Goal: Task Accomplishment & Management: Manage account settings

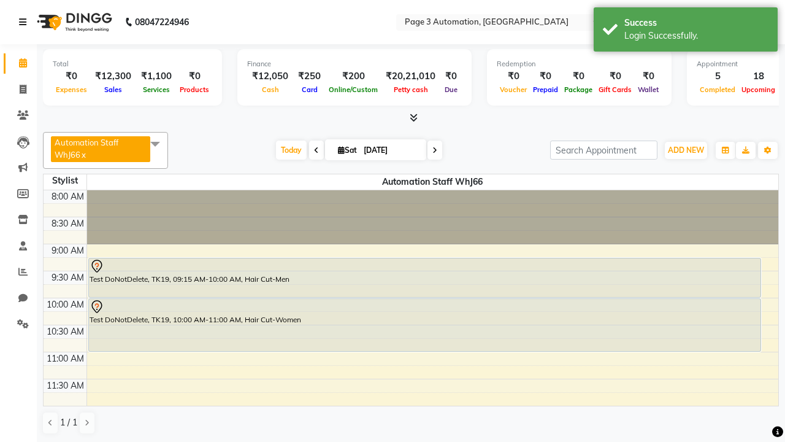
click at [25, 22] on icon at bounding box center [22, 22] width 7 height 9
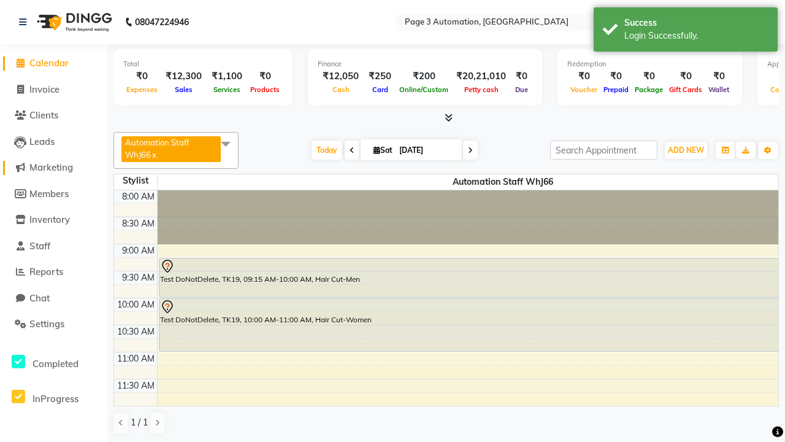
click at [53, 167] on span "Marketing" at bounding box center [51, 167] width 44 height 12
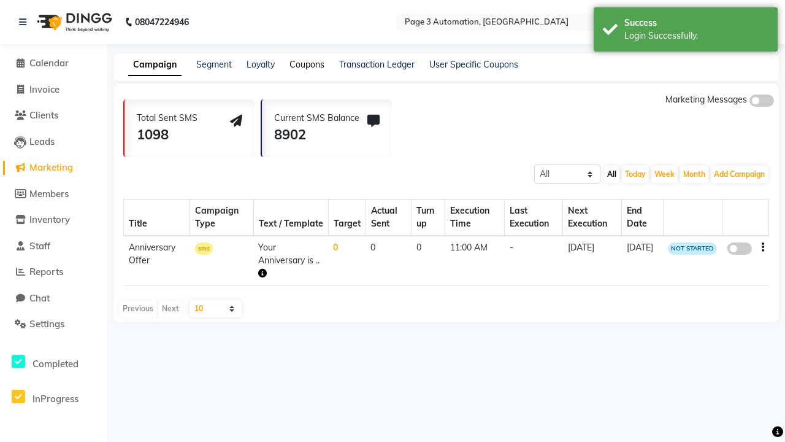
click at [307, 64] on link "Coupons" at bounding box center [306, 64] width 35 height 11
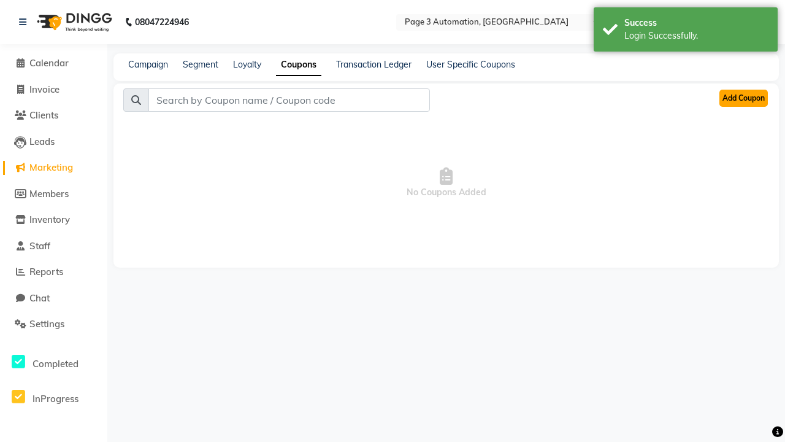
click at [743, 98] on button "Add Coupon" at bounding box center [743, 98] width 48 height 17
select select "ALL"
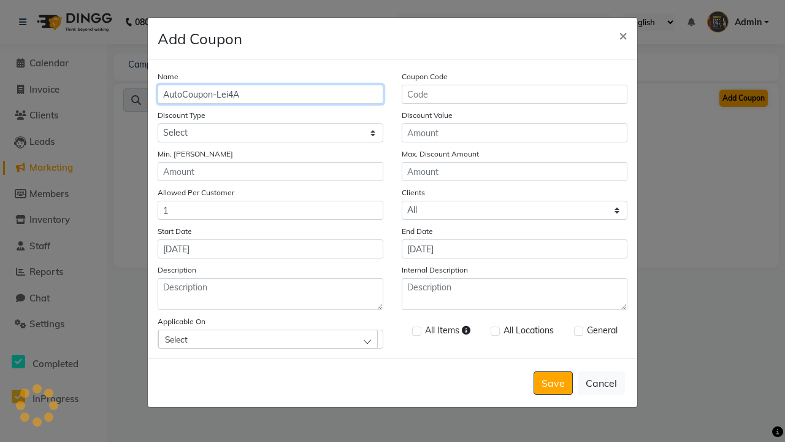
type input "AutoCoupon-Lei4A"
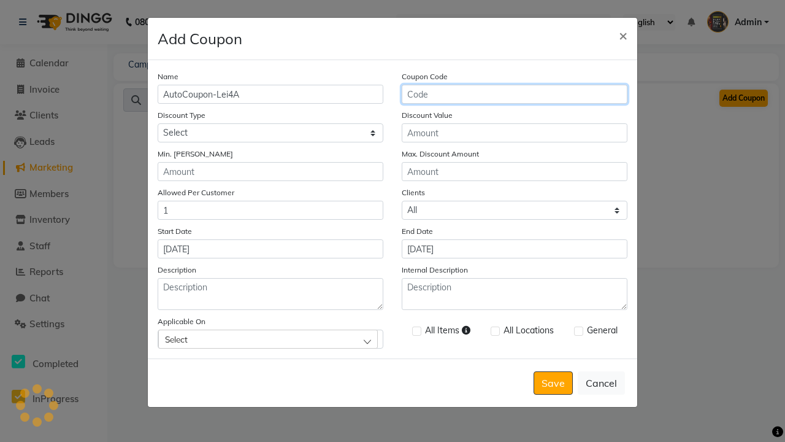
type input "AC-J5evr"
select select "PERCENTAGE"
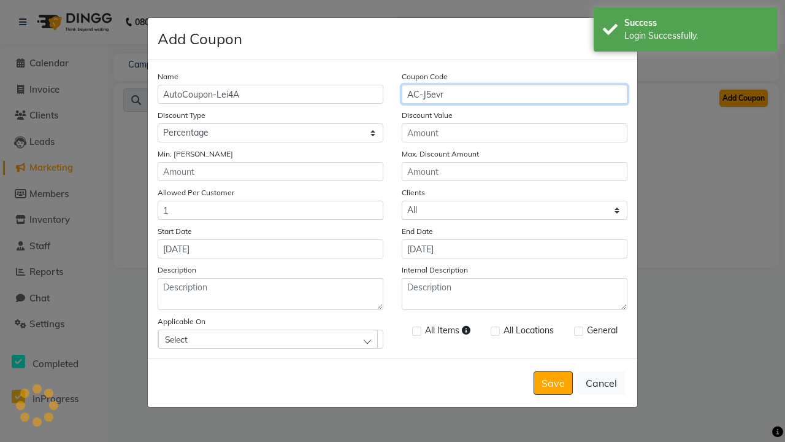
type input "AC-J5evr"
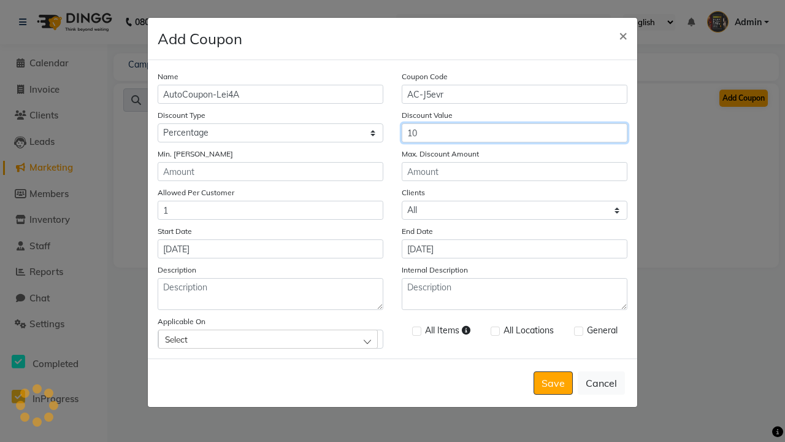
type input "10"
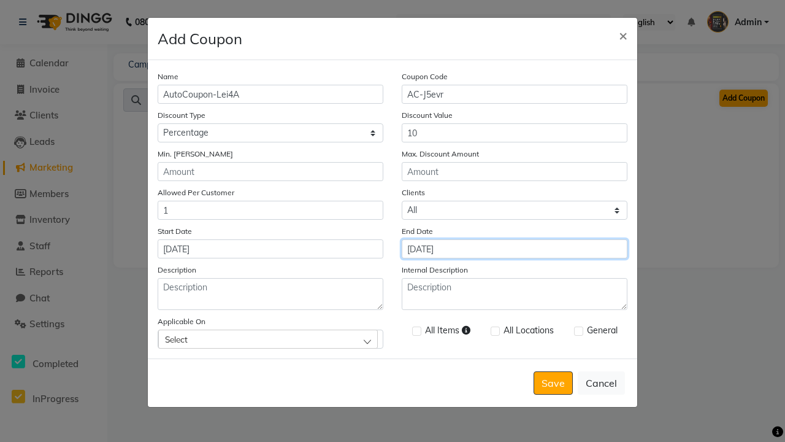
type input "[DATE]"
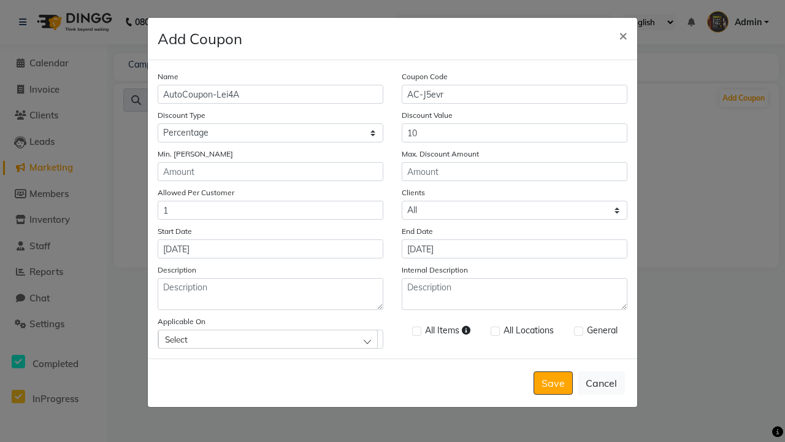
click at [270, 338] on div "Select" at bounding box center [268, 338] width 220 height 18
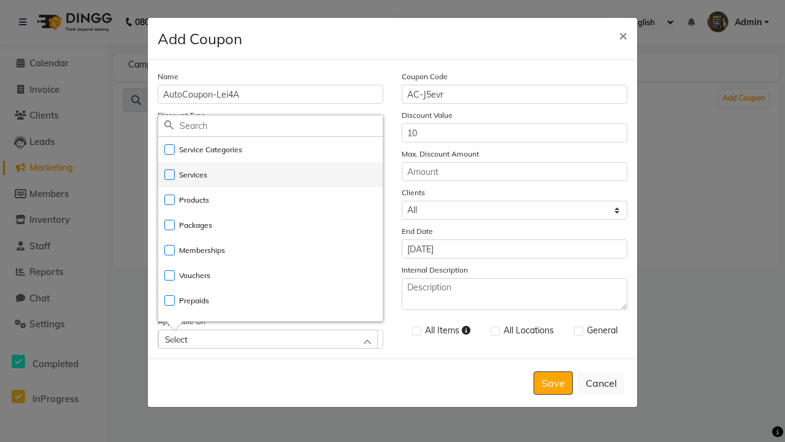
click at [270, 174] on li "Services" at bounding box center [270, 174] width 224 height 25
checkbox input "true"
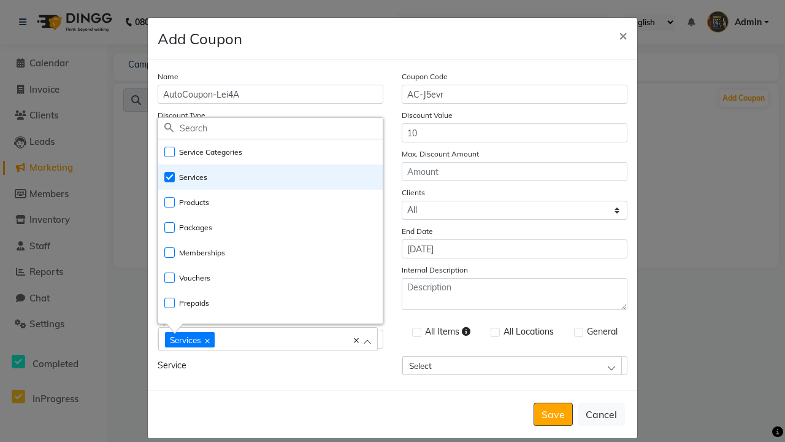
click at [270, 340] on div "Services" at bounding box center [262, 339] width 194 height 17
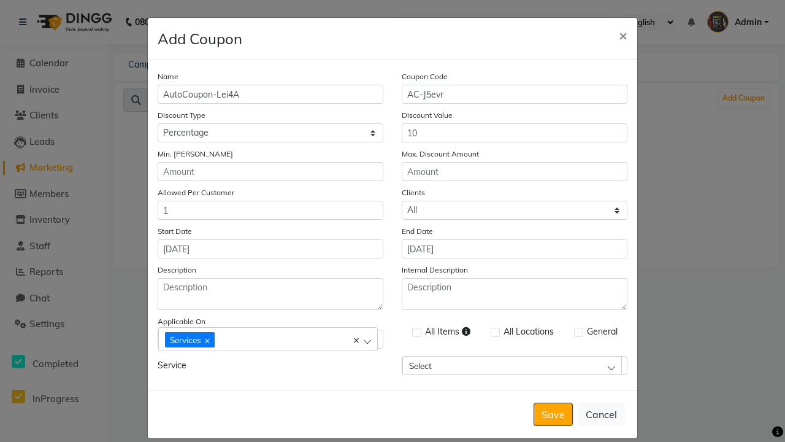
click at [416, 332] on label at bounding box center [416, 331] width 9 height 9
click at [416, 332] on input "checkbox" at bounding box center [416, 333] width 8 height 8
checkbox input "true"
click at [553, 402] on button "Save" at bounding box center [552, 413] width 39 height 23
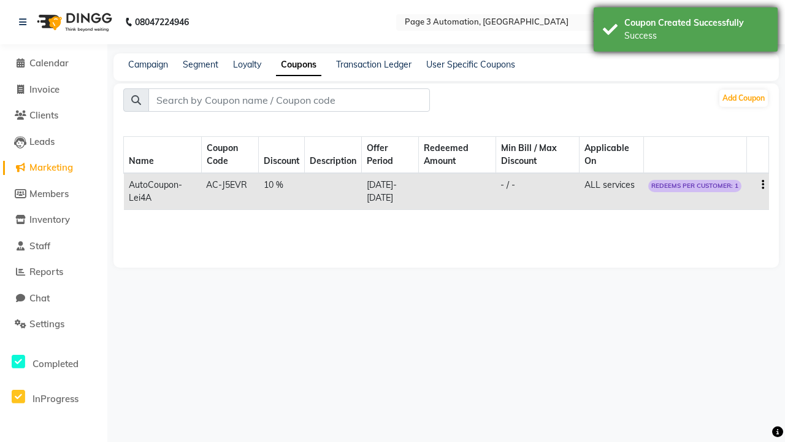
click at [686, 31] on div "Success" at bounding box center [696, 35] width 144 height 13
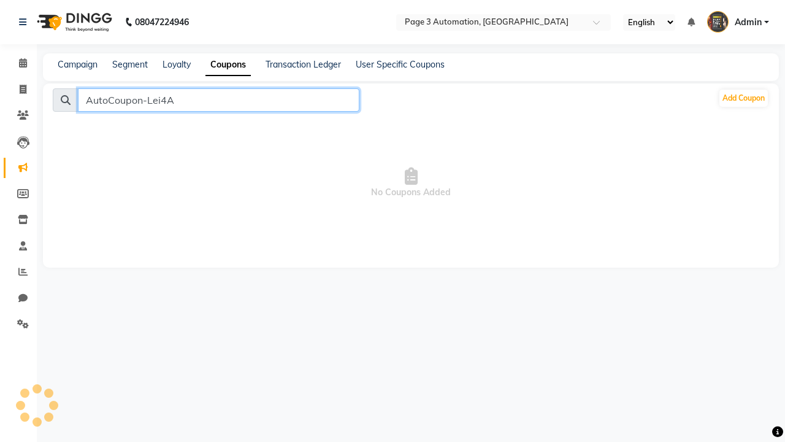
type input "AutoCoupon-Lei4A"
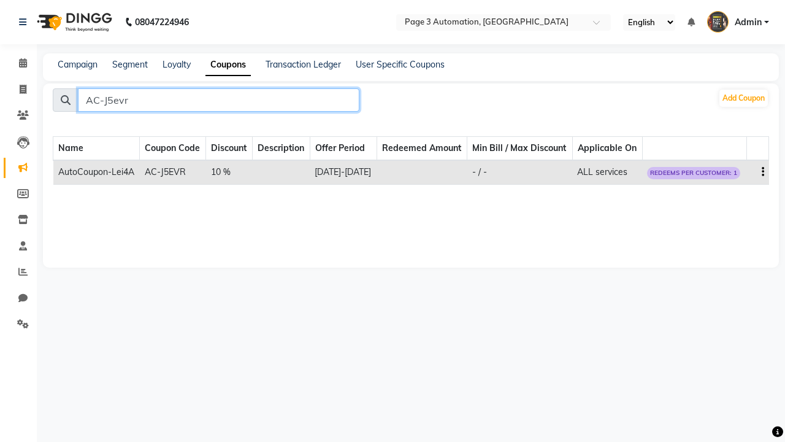
type input "AC-J5evr"
click at [762, 172] on icon "button" at bounding box center [763, 172] width 2 height 1
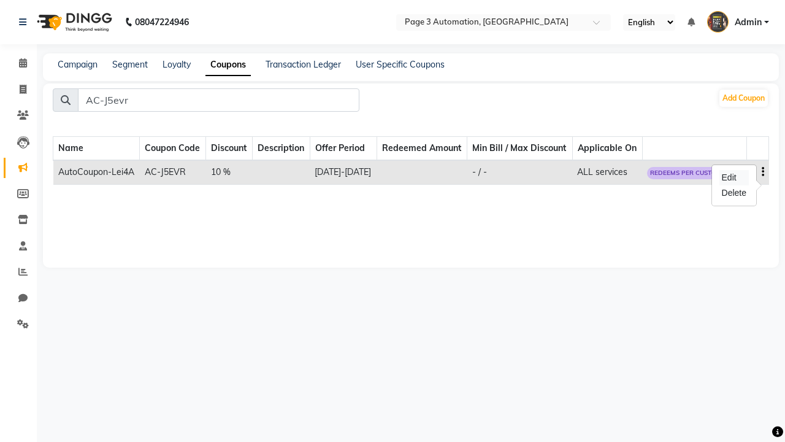
click at [733, 177] on div "Edit" at bounding box center [733, 177] width 29 height 15
select select "PERCENTAGE"
select select "ALL"
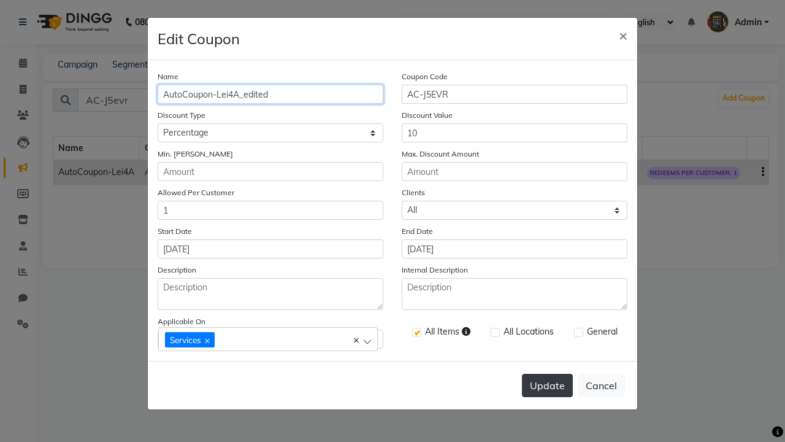
type input "AutoCoupon-Lei4A_edited"
click at [547, 385] on button "Update" at bounding box center [547, 384] width 51 height 23
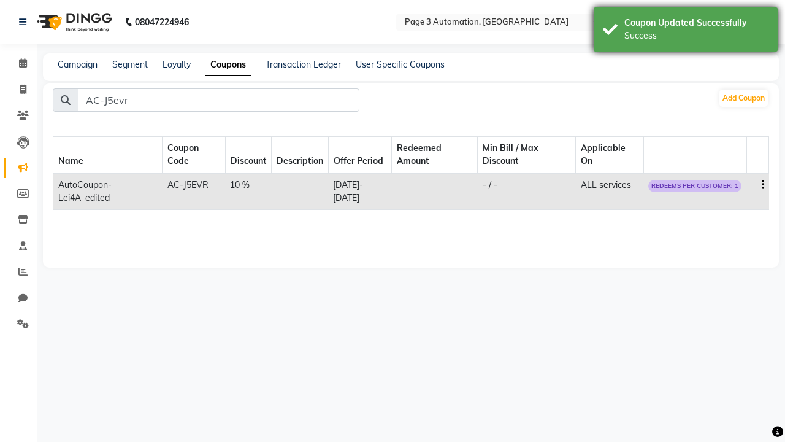
click at [686, 31] on div "Success" at bounding box center [696, 35] width 144 height 13
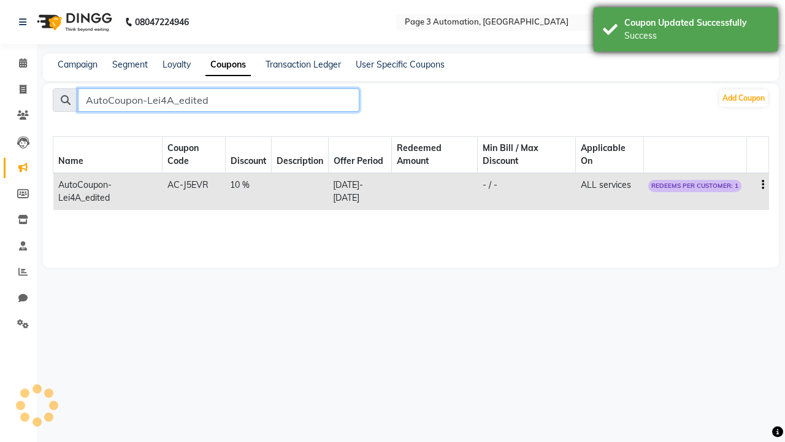
type input "AutoCoupon-Lei4A_edited"
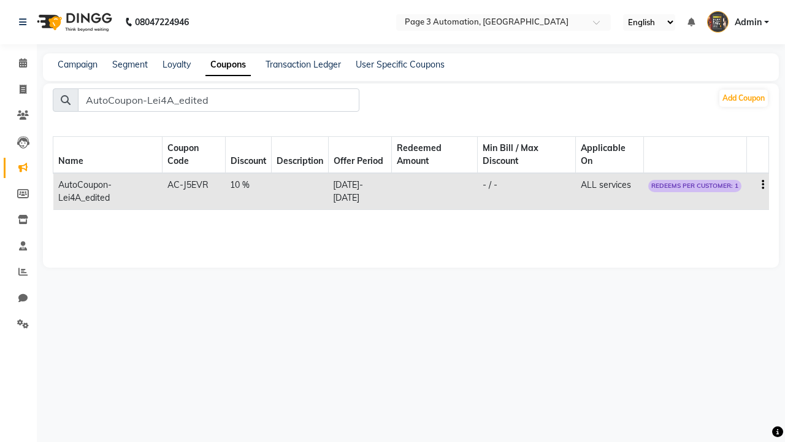
click at [762, 185] on icon "button" at bounding box center [763, 185] width 2 height 1
click at [733, 193] on div "Delete" at bounding box center [733, 192] width 29 height 15
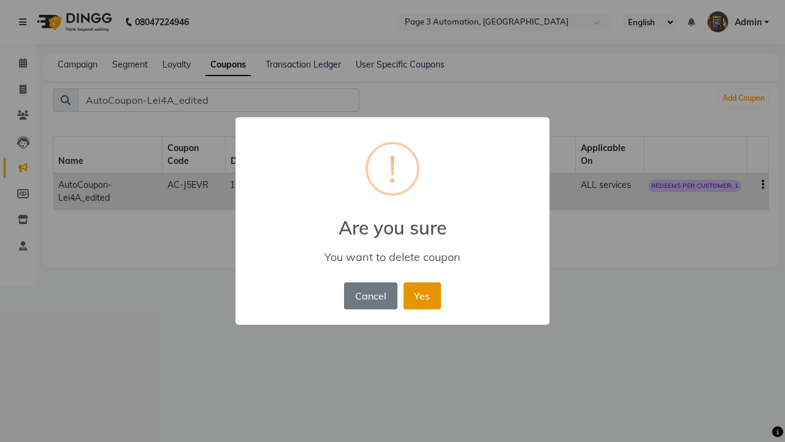
click at [422, 295] on button "Yes" at bounding box center [421, 295] width 37 height 27
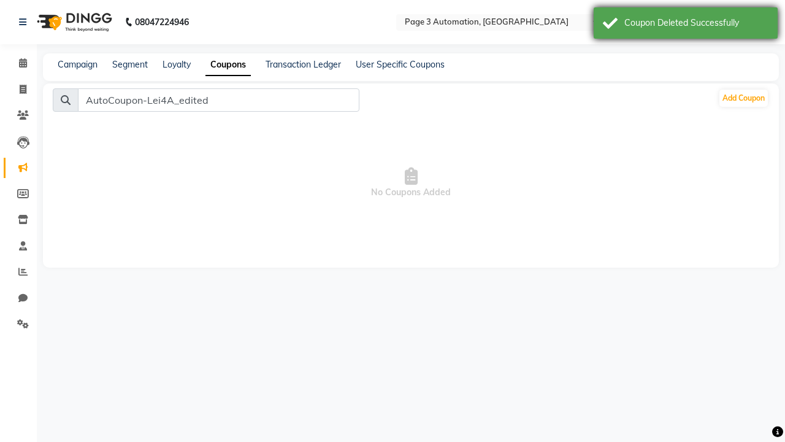
click at [686, 25] on div "Coupon Deleted Successfully" at bounding box center [696, 23] width 144 height 13
